Goal: Task Accomplishment & Management: Manage account settings

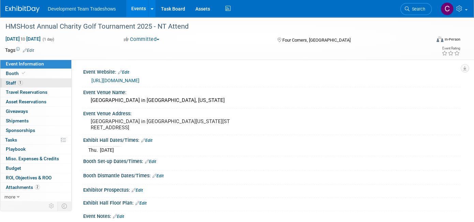
click at [11, 83] on span "Staff 1" at bounding box center [14, 82] width 17 height 5
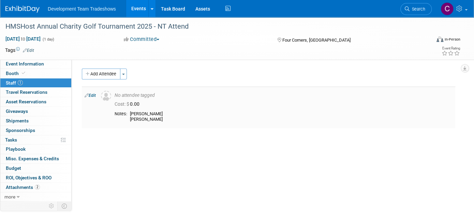
click at [91, 94] on link "Edit" at bounding box center [90, 95] width 11 height 5
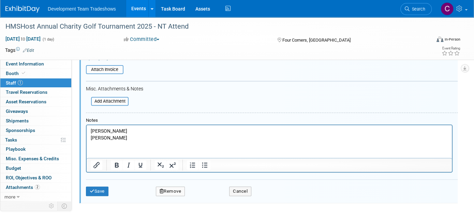
scroll to position [180, 0]
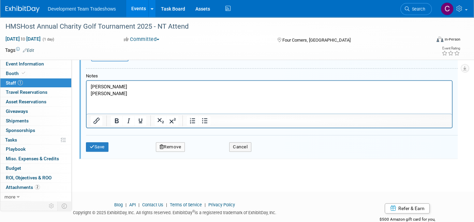
click at [127, 92] on p "[PERSON_NAME] [PERSON_NAME]" at bounding box center [270, 90] width 358 height 13
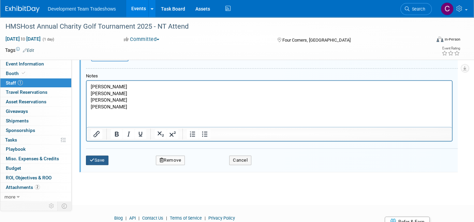
click at [99, 157] on button "Save" at bounding box center [97, 161] width 23 height 10
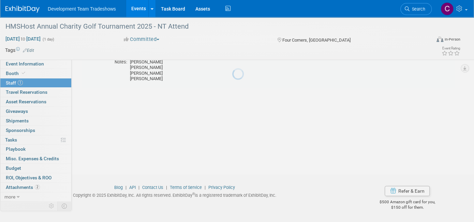
scroll to position [52, 0]
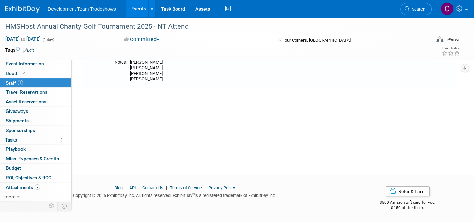
click at [137, 5] on link "Events" at bounding box center [138, 8] width 25 height 17
